Goal: Task Accomplishment & Management: Manage account settings

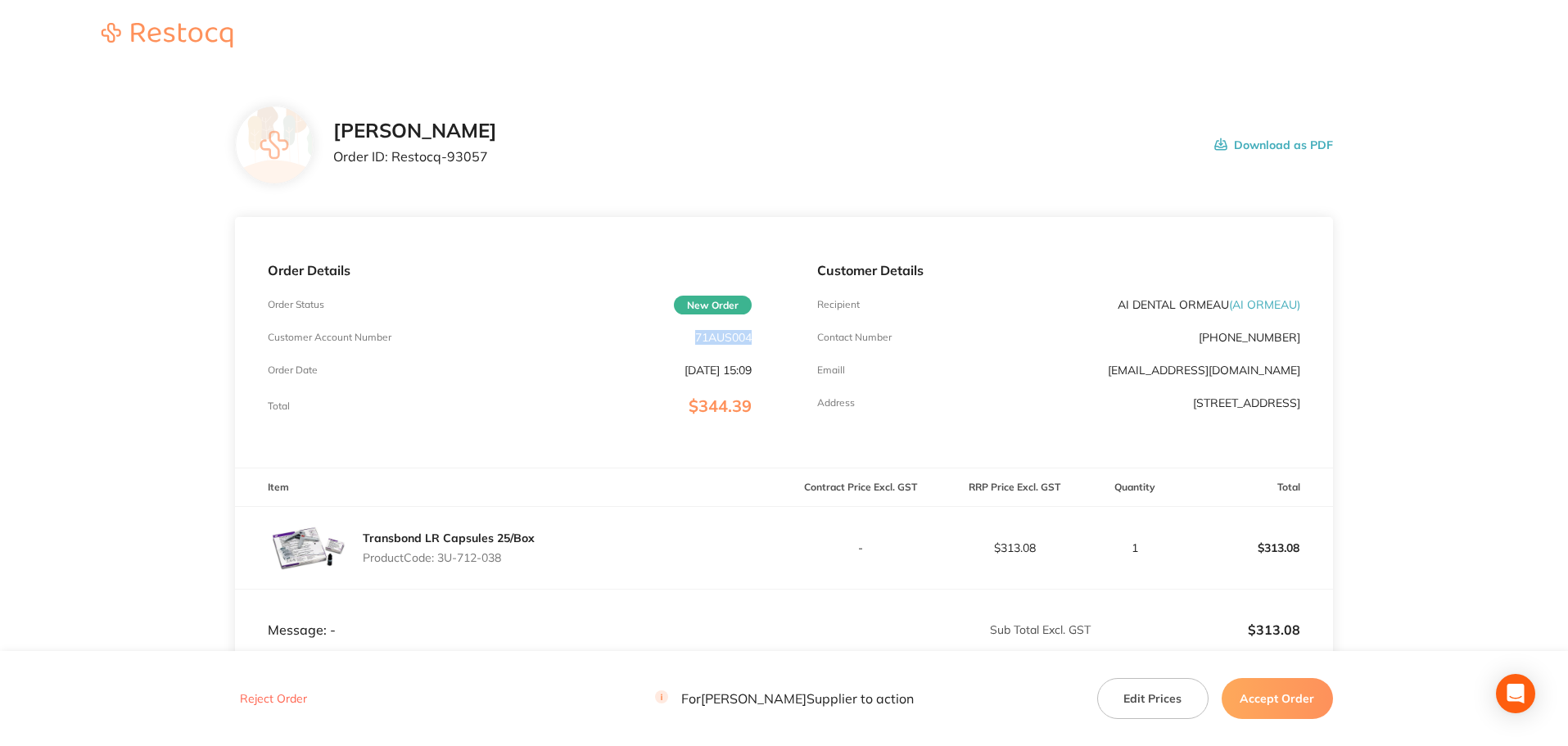
drag, startPoint x: 752, startPoint y: 337, endPoint x: 695, endPoint y: 338, distance: 57.0
click at [695, 338] on div "Order Details Order Status New Order Customer Account Number 71AUS004 Order Dat…" at bounding box center [509, 342] width 549 height 251
copy p "71AUS004"
drag, startPoint x: 525, startPoint y: 562, endPoint x: 440, endPoint y: 566, distance: 85.1
click at [440, 566] on div "Transbond LR Capsules 25/Box Product Code: 3U-712-038" at bounding box center [448, 547] width 172 height 46
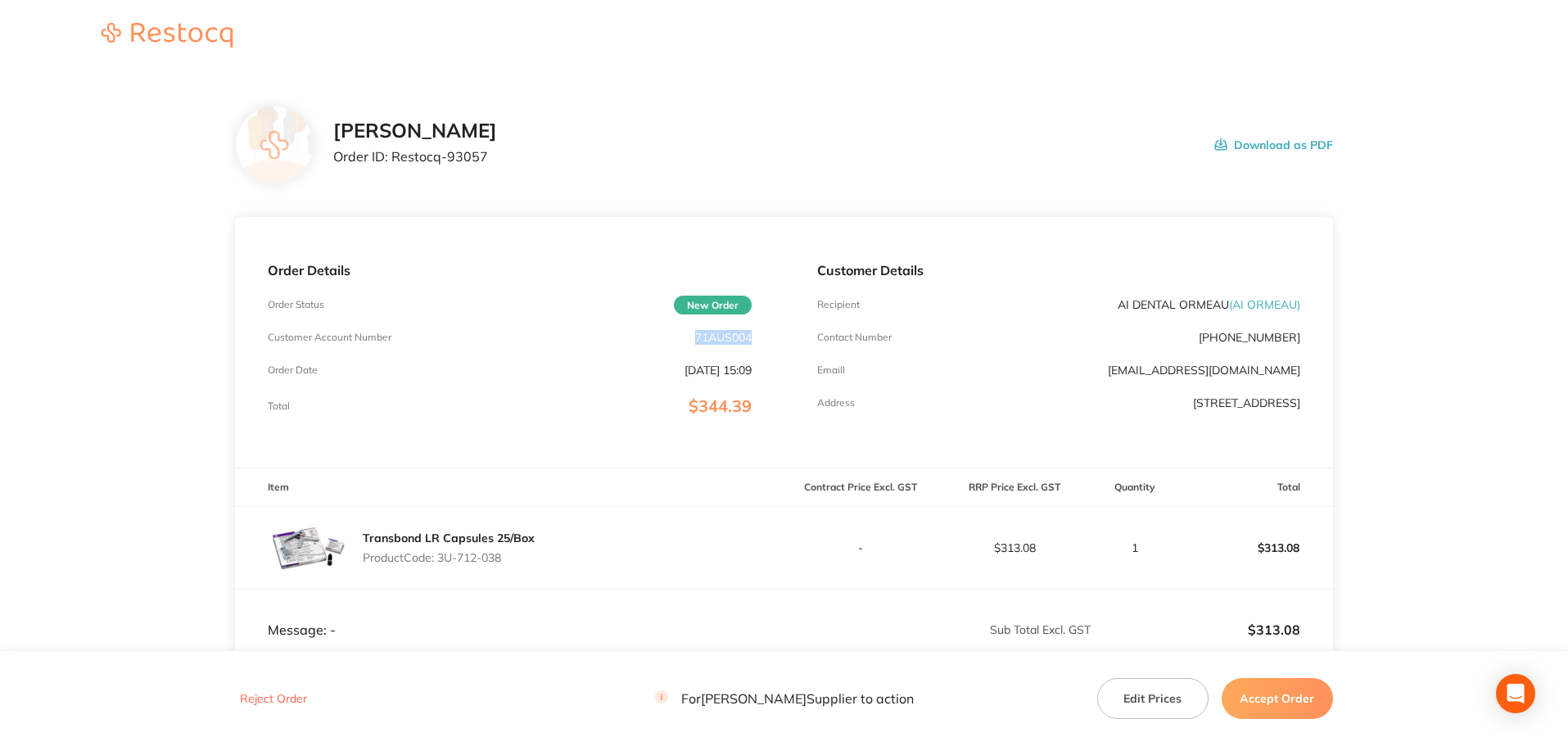
copy p "3U-712-038"
click at [1294, 705] on button "Accept Order" at bounding box center [1277, 698] width 112 height 41
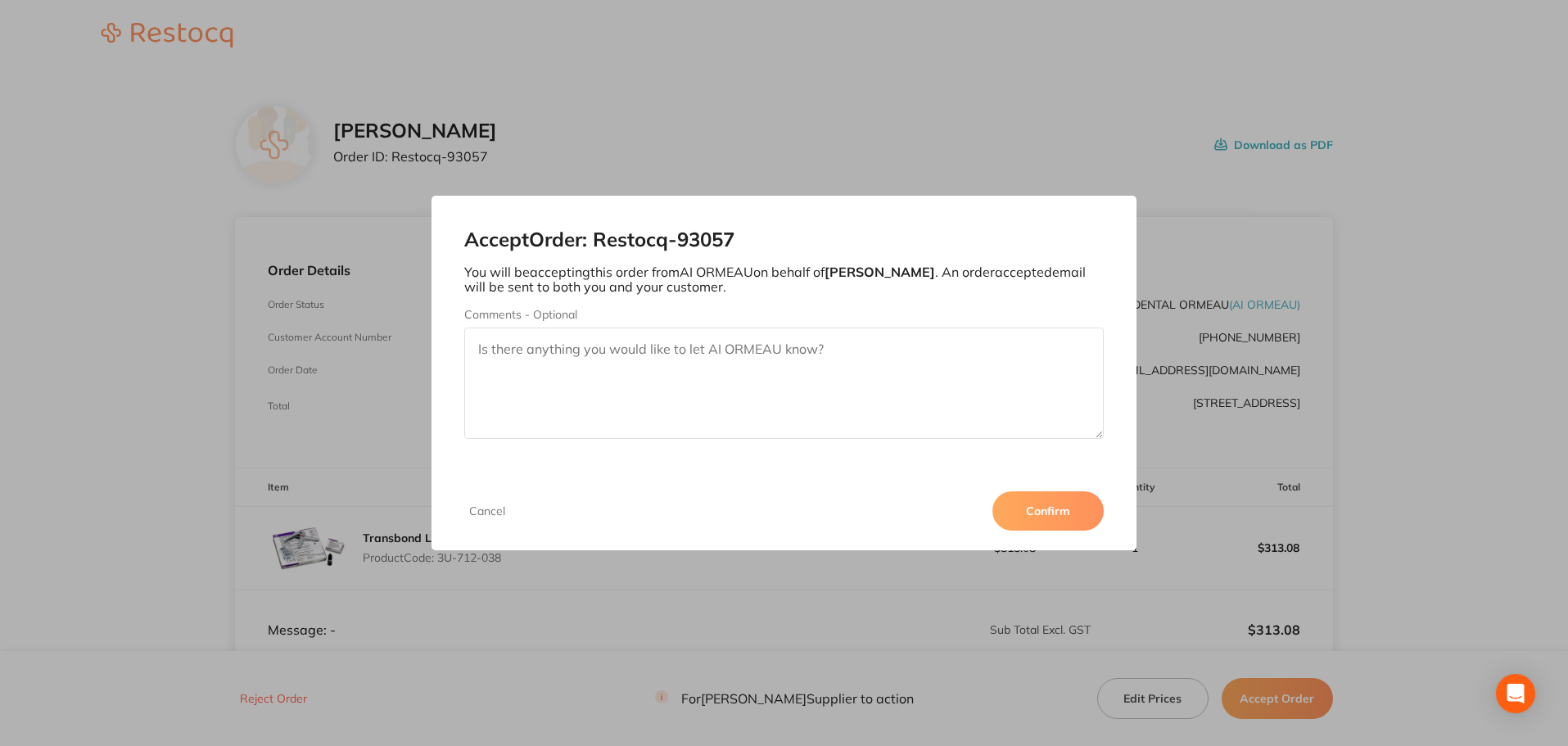
click at [1034, 512] on button "Confirm" at bounding box center [1048, 510] width 112 height 39
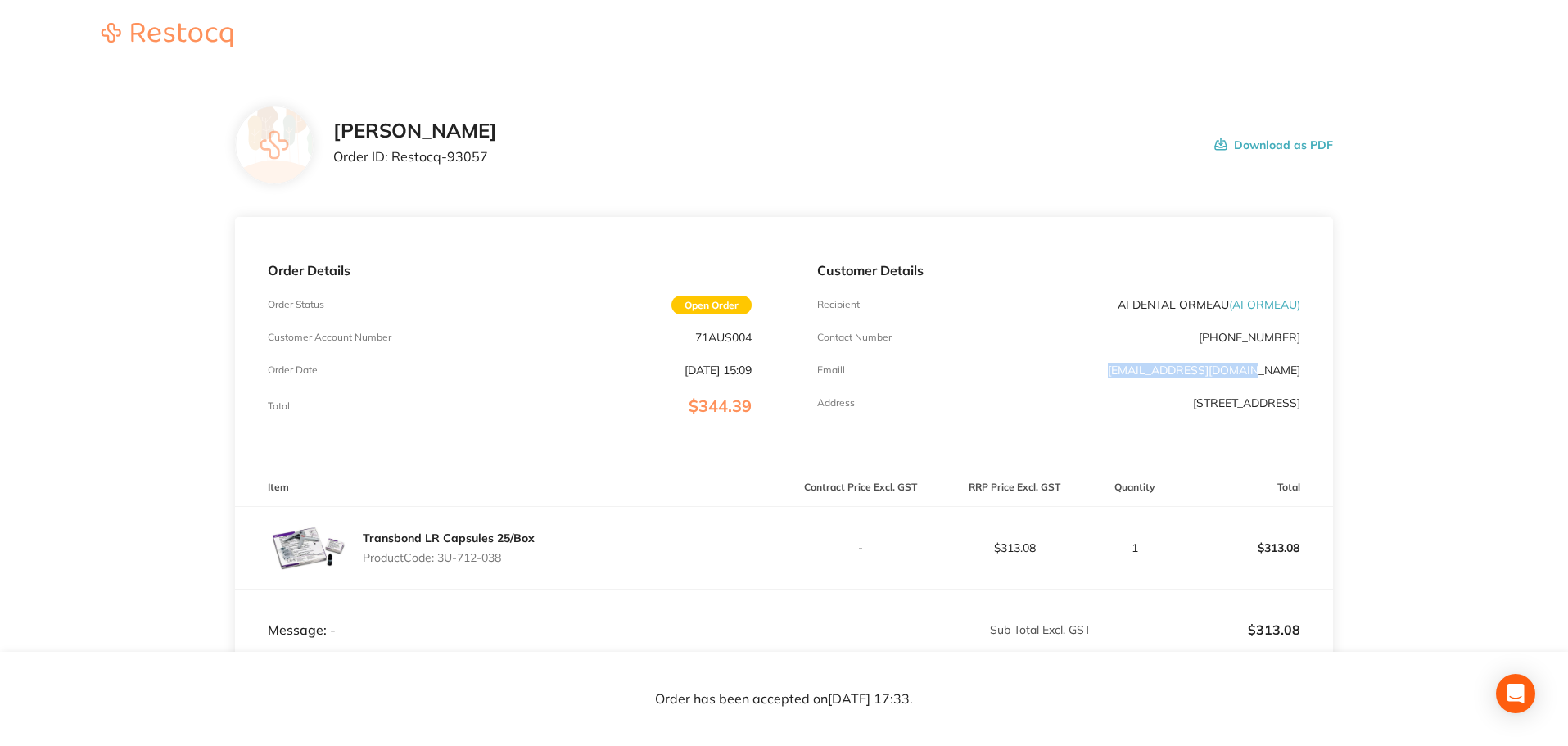
drag, startPoint x: 1301, startPoint y: 363, endPoint x: 1163, endPoint y: 371, distance: 138.2
click at [1163, 371] on div "Customer Details Recipient AI DENTAL ORMEAU ( AI ORMEAU ) Contact Number [PHONE…" at bounding box center [1058, 342] width 549 height 251
drag, startPoint x: 500, startPoint y: 158, endPoint x: 391, endPoint y: 156, distance: 109.0
click at [391, 156] on p "Order ID: Restocq- 93057" at bounding box center [414, 156] width 163 height 15
copy p "Restocq- 93057"
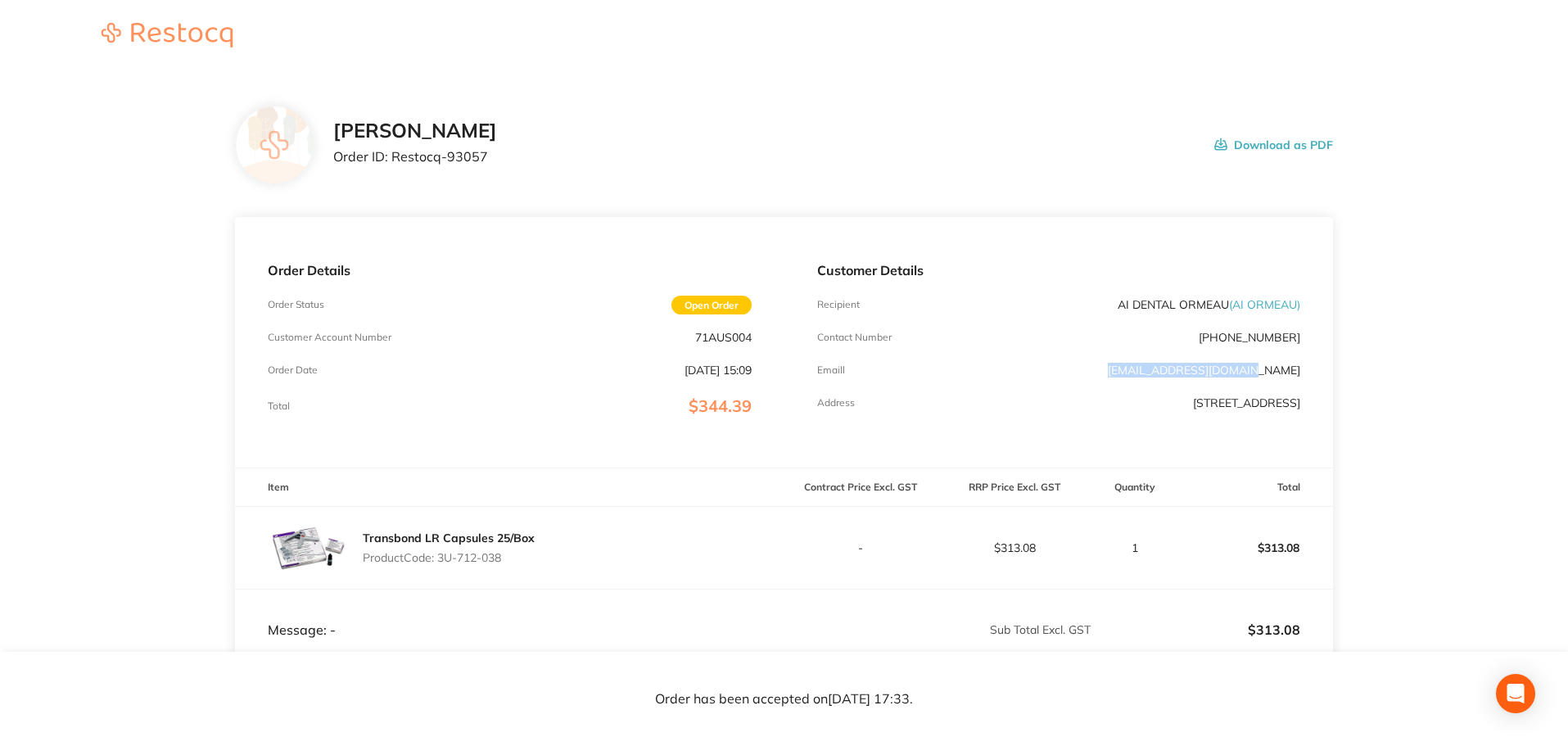
drag, startPoint x: 1304, startPoint y: 371, endPoint x: 1160, endPoint y: 372, distance: 144.0
click at [1160, 372] on div "Customer Details Recipient AI DENTAL ORMEAU ( AI ORMEAU ) Contact Number [PHONE…" at bounding box center [1058, 342] width 549 height 251
copy link "[EMAIL_ADDRESS][DOMAIN_NAME]"
